Goal: Check status: Check status

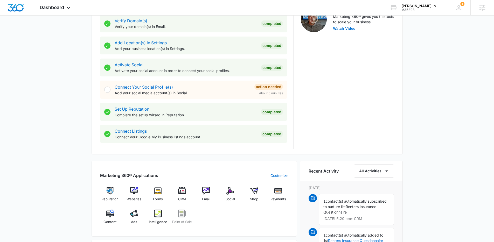
scroll to position [199, 0]
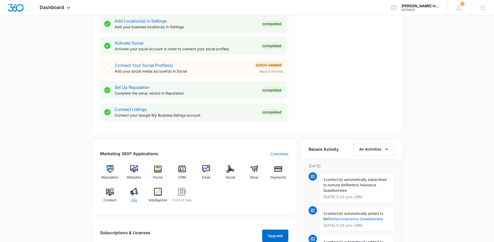
click at [134, 200] on span "Ads" at bounding box center [134, 200] width 6 height 5
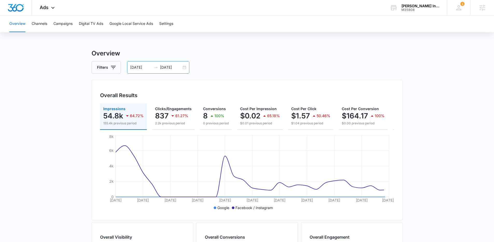
click at [184, 63] on div "08/27/2025 09/26/2025" at bounding box center [158, 67] width 62 height 12
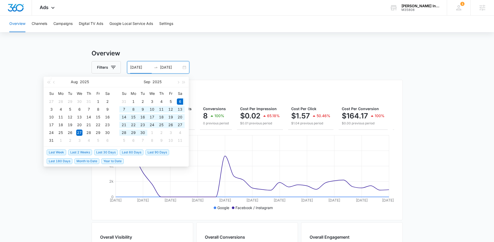
click at [113, 151] on span "Last 30 Days" at bounding box center [106, 153] width 24 height 6
type input "09/06/2025"
type input "10/06/2025"
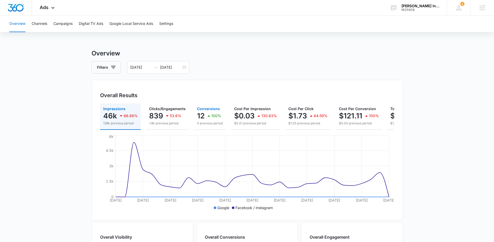
click at [197, 116] on p "12" at bounding box center [201, 116] width 8 height 8
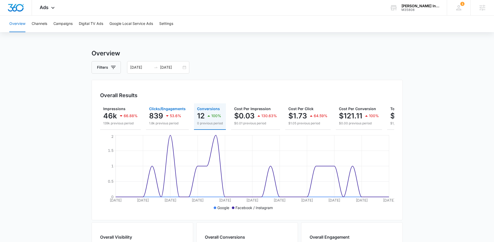
click at [157, 117] on p "839" at bounding box center [156, 116] width 14 height 8
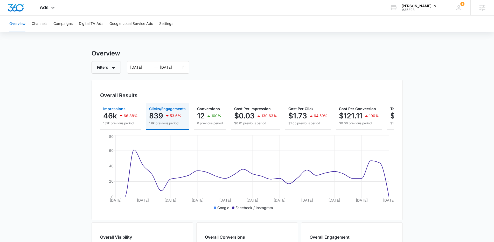
click at [120, 111] on div "66.88%" at bounding box center [128, 116] width 20 height 10
